Goal: Transaction & Acquisition: Purchase product/service

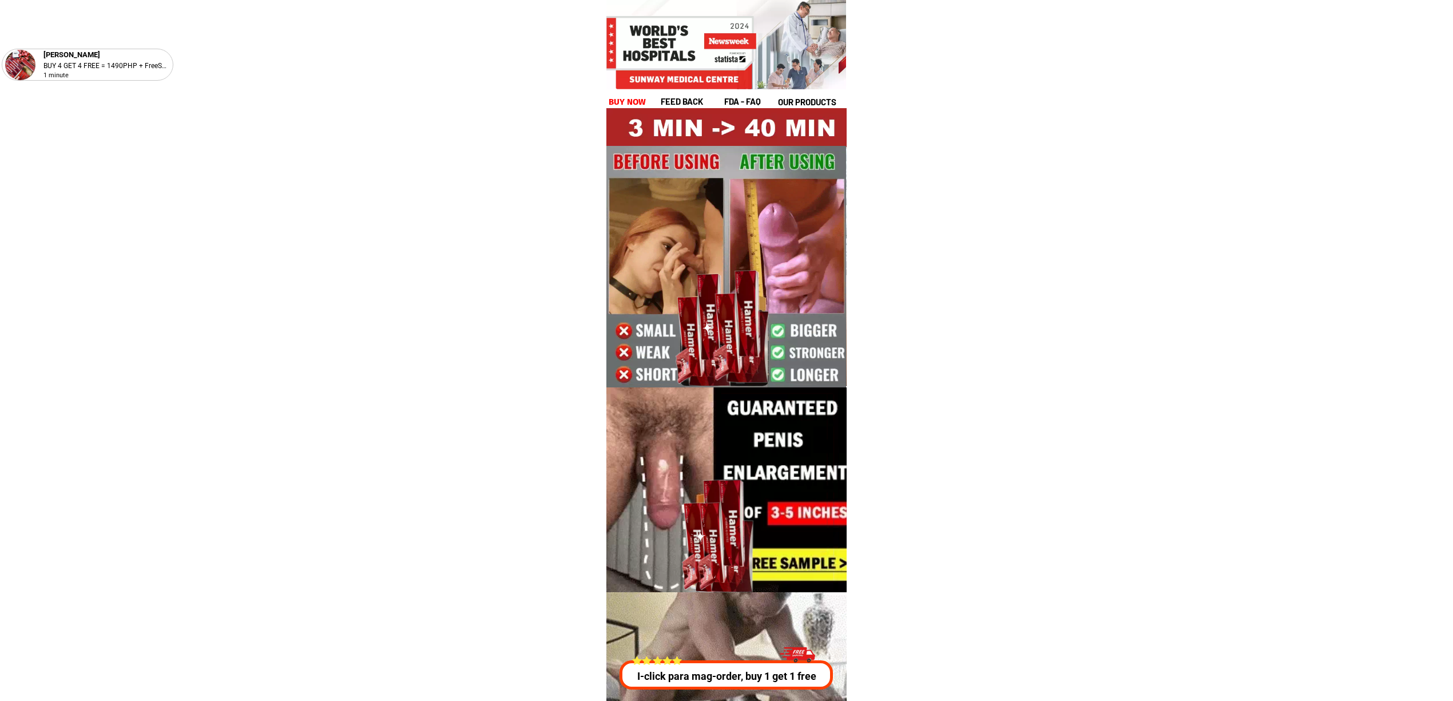
click at [628, 99] on h1 "buy now" at bounding box center [628, 102] width 38 height 13
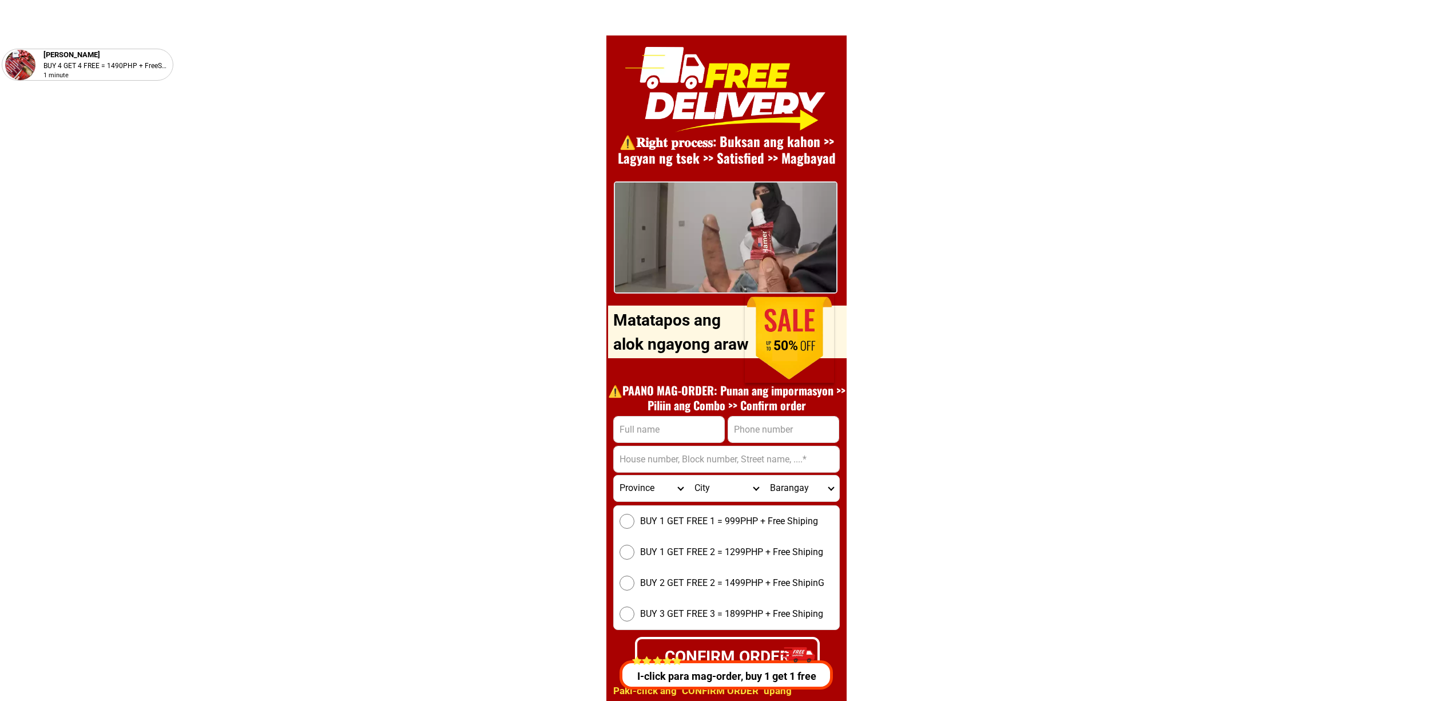
scroll to position [15743, 0]
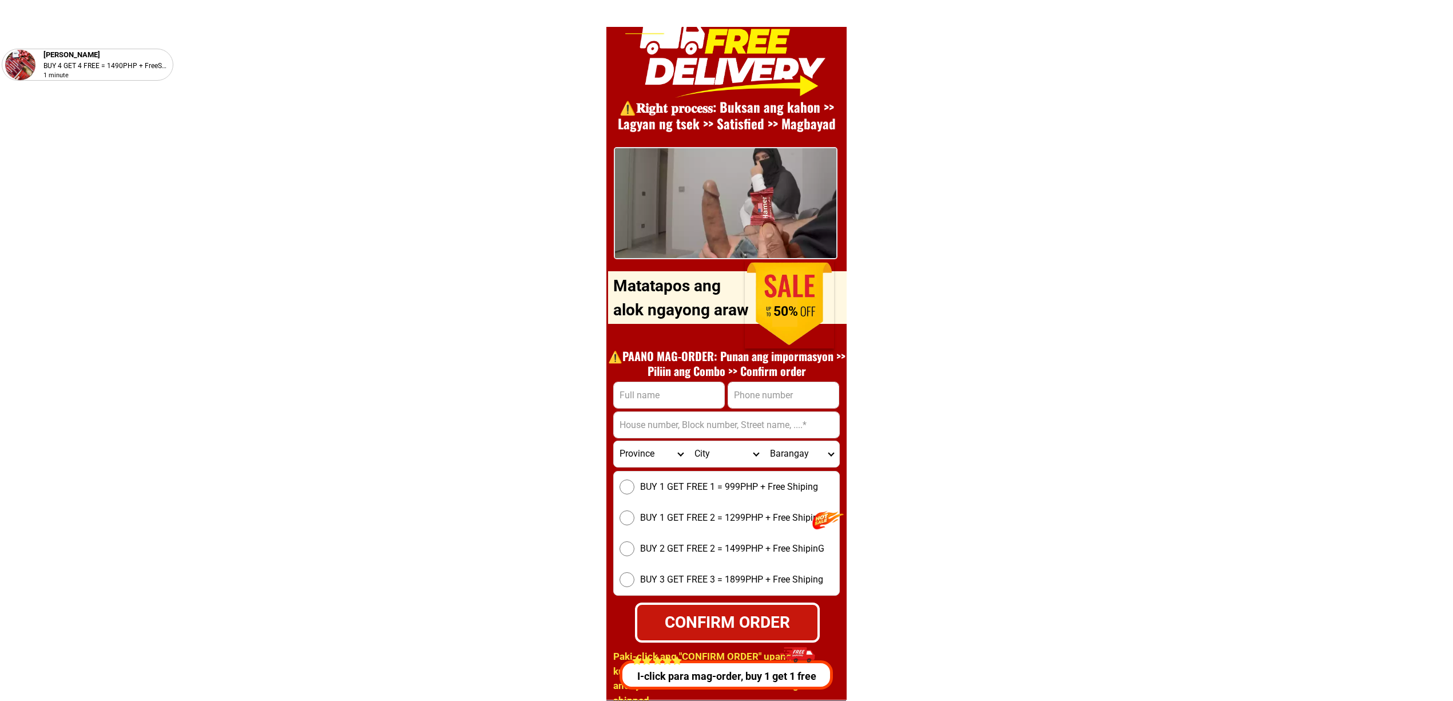
drag, startPoint x: 635, startPoint y: 382, endPoint x: 640, endPoint y: 391, distance: 10.2
click at [635, 383] on input "Input full_name" at bounding box center [669, 395] width 110 height 26
drag, startPoint x: 779, startPoint y: 400, endPoint x: 771, endPoint y: 403, distance: 8.3
click at [779, 400] on input "Input phone_number" at bounding box center [783, 395] width 110 height 26
paste input "09658143262"
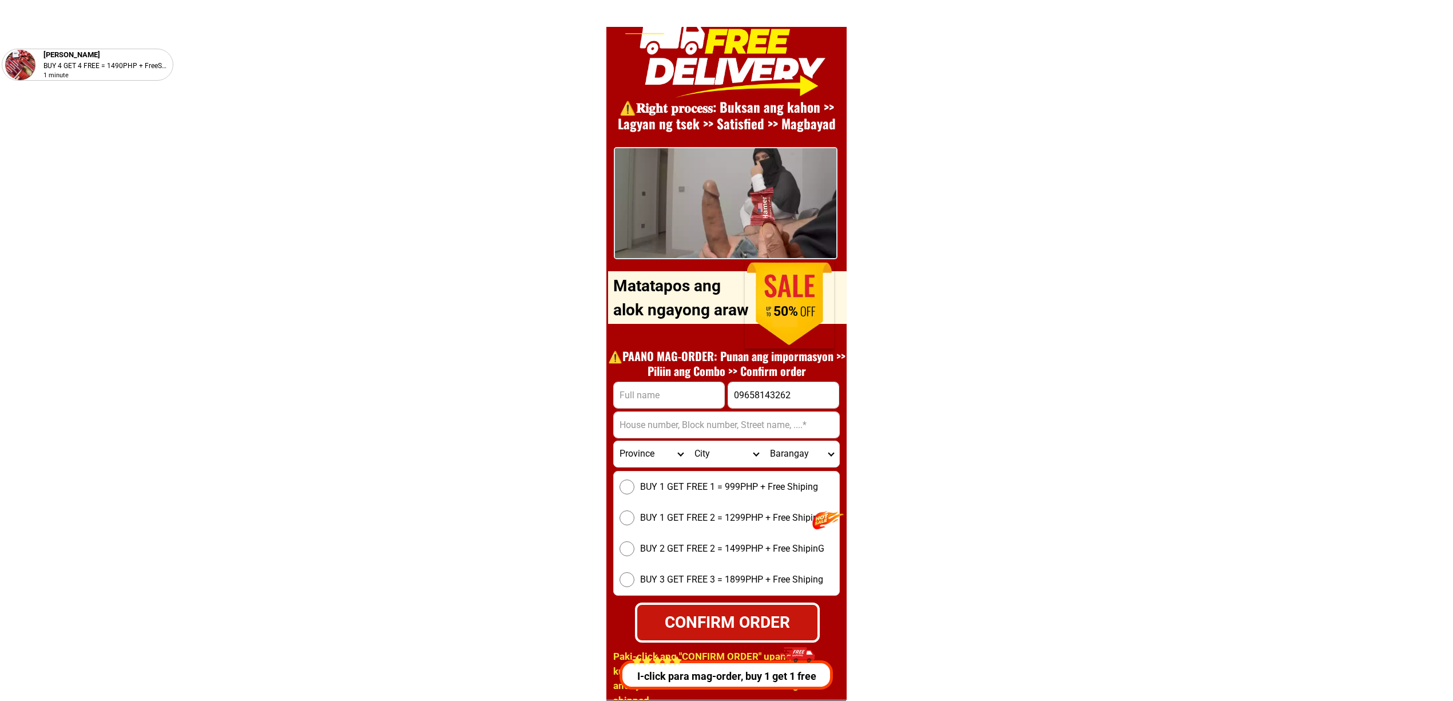
type input "09658143262"
click at [674, 408] on form "09658143262 CONFIRM ORDER Province Abra Agusan-del-norte Agusan-del-sur Aklan A…" at bounding box center [726, 512] width 227 height 260
drag, startPoint x: 661, startPoint y: 389, endPoint x: 666, endPoint y: 407, distance: 18.9
click at [661, 389] on input "Input full_name" at bounding box center [669, 395] width 110 height 26
paste input "Romulo galo"
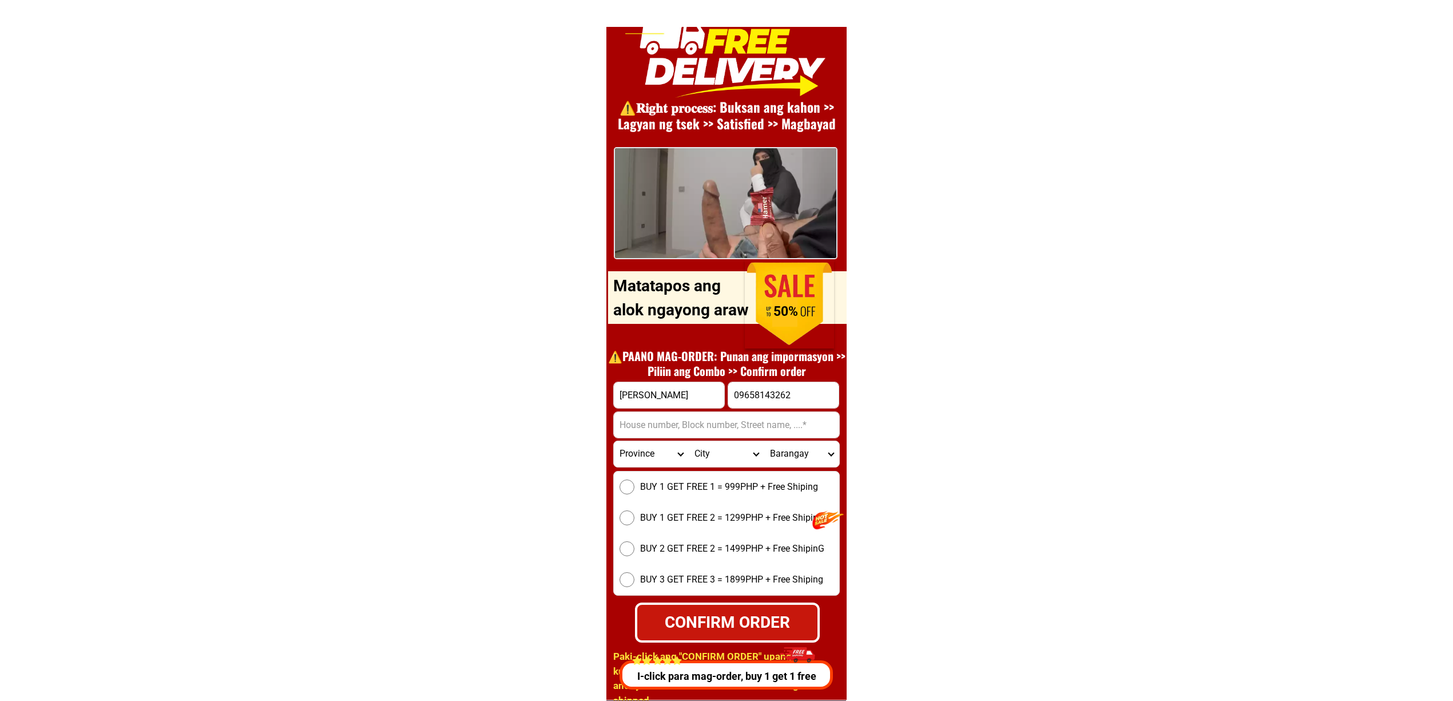
type input "Romulo galo"
click at [810, 384] on input "09658143262" at bounding box center [783, 395] width 110 height 26
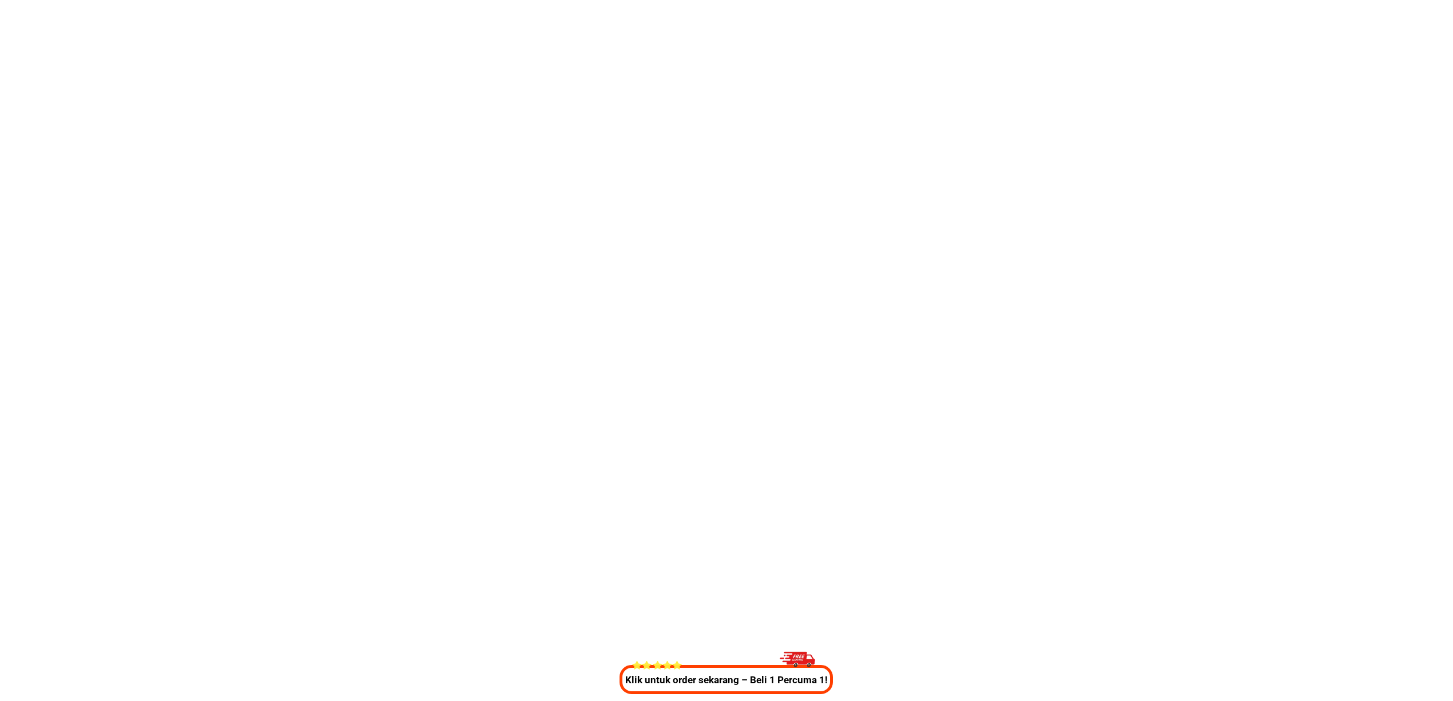
scroll to position [4254, 0]
